Goal: Information Seeking & Learning: Stay updated

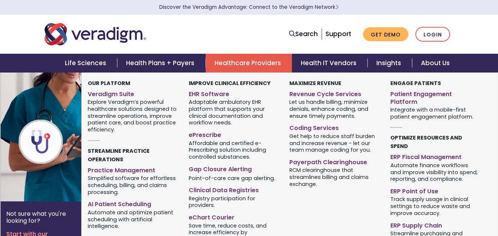
scroll to position [207, 0]
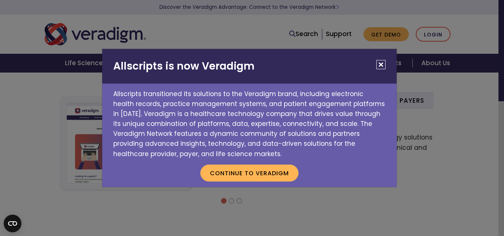
click at [432, 68] on div "Allscripts is now Veradigm Allscripts transitioned its solutions to the Veradig…" at bounding box center [252, 118] width 504 height 236
click at [382, 67] on button "Close" at bounding box center [380, 64] width 9 height 9
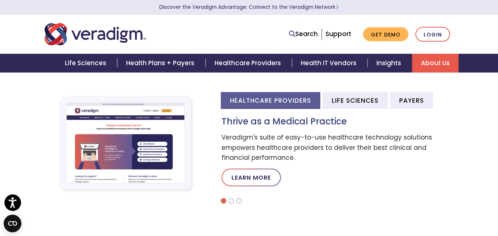
click at [432, 63] on link "About Us" at bounding box center [435, 63] width 46 height 19
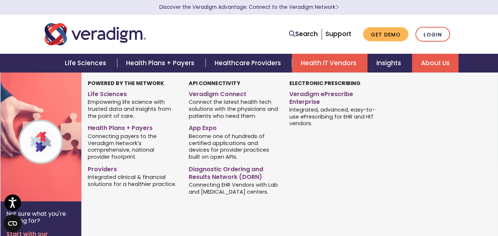
click at [294, 70] on link "Health IT Vendors" at bounding box center [330, 63] width 76 height 19
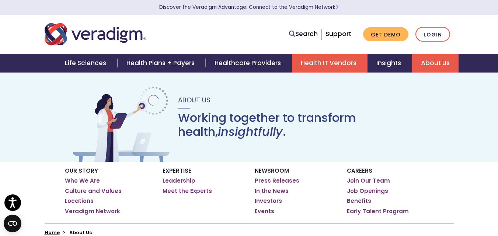
click at [294, 70] on link "Health IT Vendors" at bounding box center [330, 63] width 76 height 19
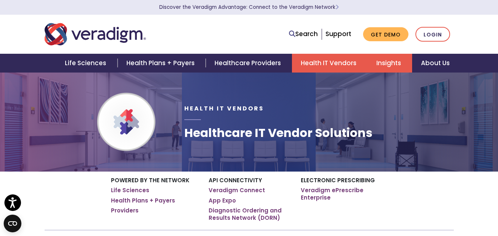
click at [384, 62] on link "Insights" at bounding box center [390, 63] width 45 height 19
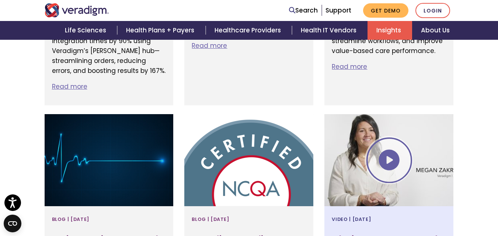
scroll to position [790, 0]
